Goal: Information Seeking & Learning: Learn about a topic

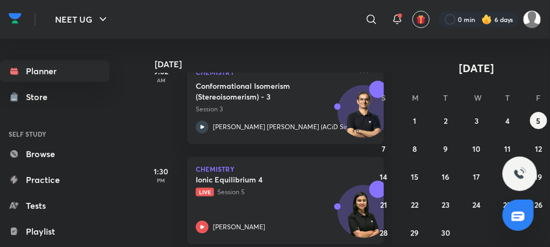
scroll to position [184, 0]
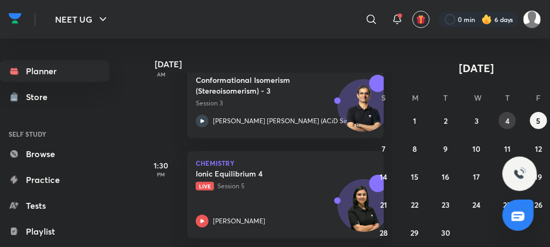
click at [507, 117] on abbr "4" at bounding box center [507, 121] width 4 height 10
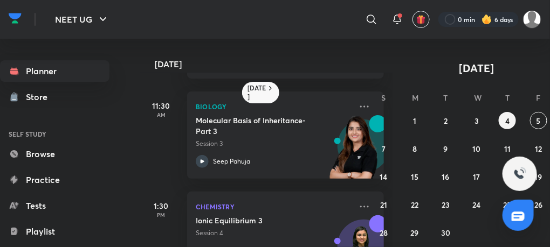
scroll to position [99, 0]
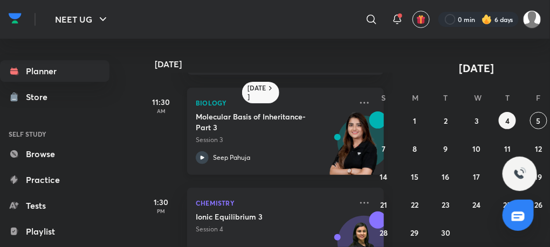
click at [207, 159] on icon at bounding box center [202, 157] width 13 height 13
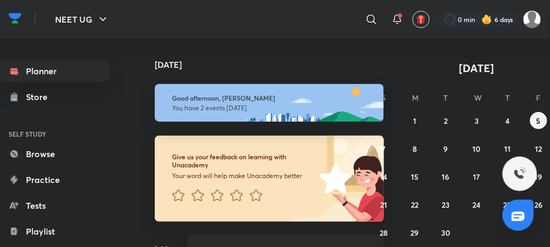
scroll to position [37, 0]
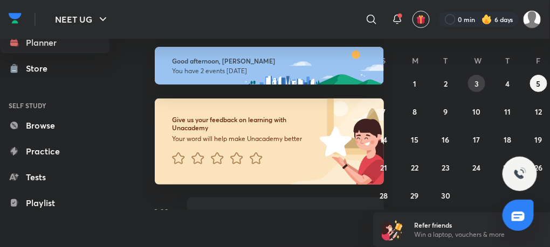
click at [475, 86] on abbr "3" at bounding box center [476, 84] width 4 height 10
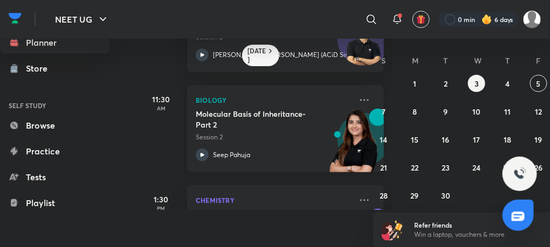
scroll to position [165, 0]
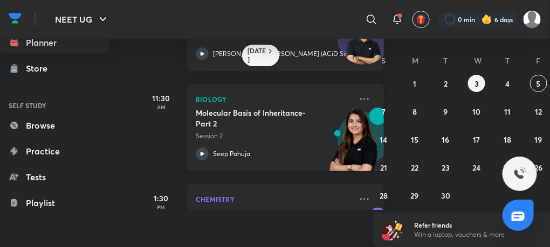
click at [204, 149] on icon at bounding box center [202, 154] width 13 height 13
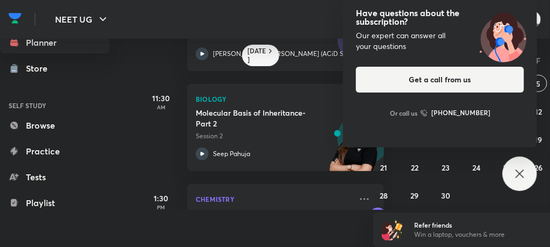
scroll to position [8, 0]
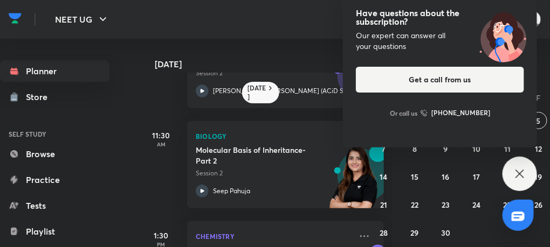
click at [509, 178] on div "Have questions about the subscription? Our expert can answer all your questions…" at bounding box center [519, 174] width 34 height 34
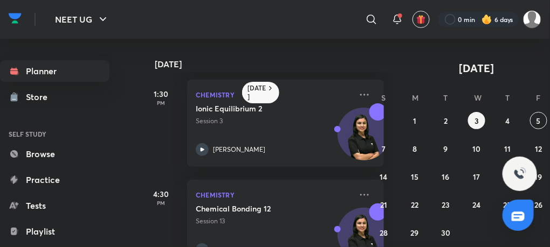
scroll to position [335, 0]
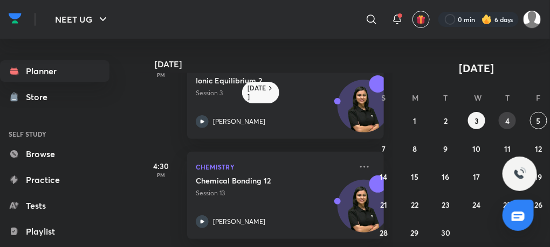
click at [509, 117] on abbr "4" at bounding box center [507, 121] width 4 height 10
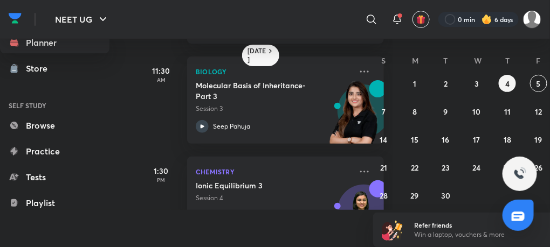
scroll to position [72, 0]
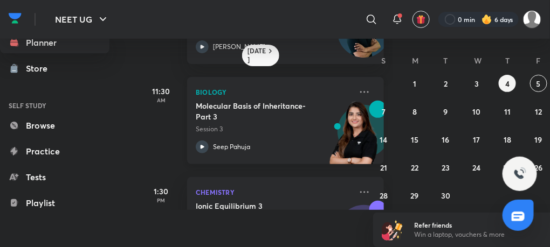
click at [200, 142] on icon at bounding box center [202, 147] width 13 height 13
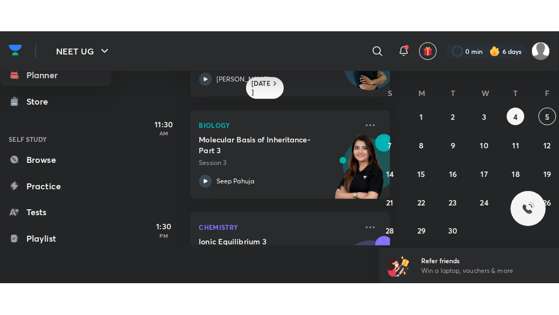
scroll to position [8, 0]
